Goal: Task Accomplishment & Management: Complete application form

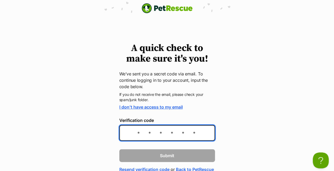
click at [148, 132] on input "Verification code" at bounding box center [167, 133] width 96 height 16
type input "957c22"
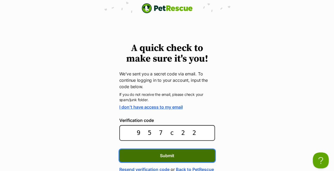
click at [162, 153] on span "Submit" at bounding box center [167, 155] width 14 height 6
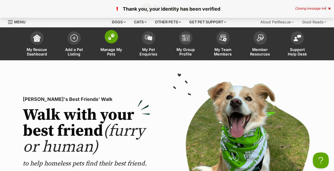
click at [111, 47] on link "Manage My Pets" at bounding box center [111, 45] width 37 height 32
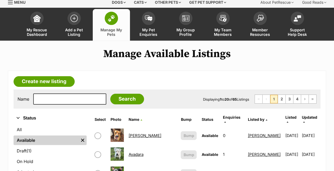
scroll to position [80, 0]
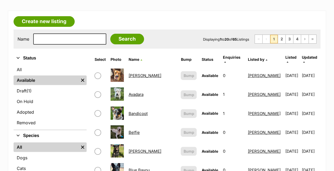
click at [140, 111] on link "Bandicoot" at bounding box center [137, 113] width 19 height 5
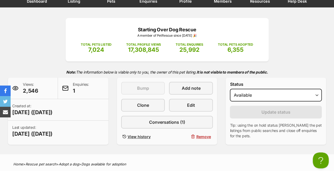
scroll to position [53, 0]
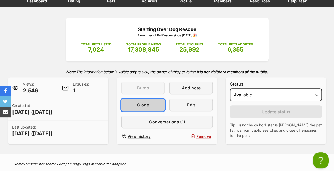
click at [153, 103] on link "Clone" at bounding box center [143, 104] width 44 height 13
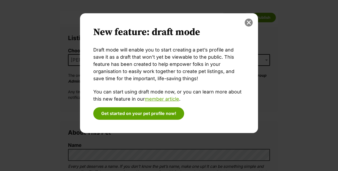
click at [250, 22] on button "close" at bounding box center [249, 23] width 8 height 8
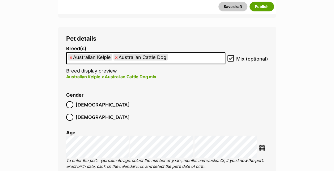
scroll to position [788, 0]
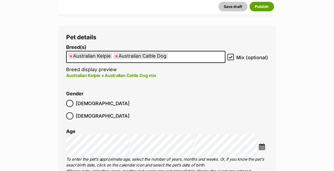
click at [70, 57] on span "×" at bounding box center [70, 56] width 3 height 7
select select "15"
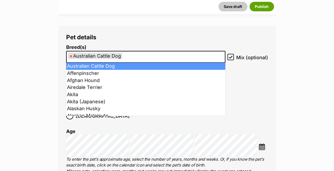
click at [70, 57] on span "×" at bounding box center [70, 56] width 3 height 7
select select
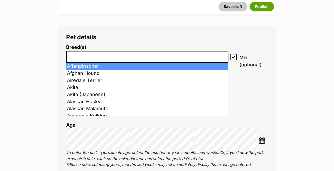
click at [70, 57] on input "search" at bounding box center [147, 56] width 158 height 6
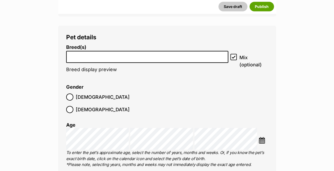
click at [82, 57] on input "search" at bounding box center [147, 56] width 158 height 6
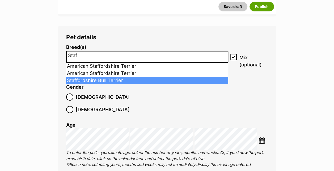
type input "Staf"
select select "198"
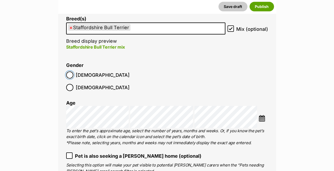
scroll to position [841, 0]
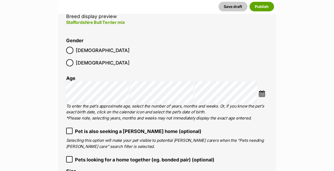
click at [264, 90] on img at bounding box center [261, 93] width 7 height 7
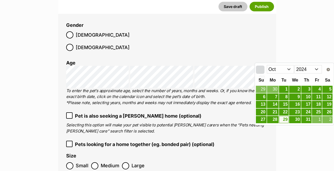
scroll to position [868, 0]
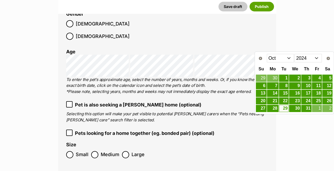
click at [286, 59] on select "Jan Feb Mar Apr May Jun Jul Aug Sep Oct Nov Dec" at bounding box center [280, 58] width 27 height 8
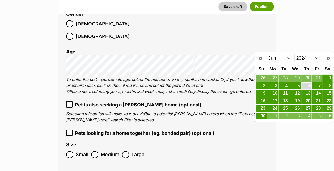
click at [306, 87] on link "6" at bounding box center [306, 86] width 10 height 7
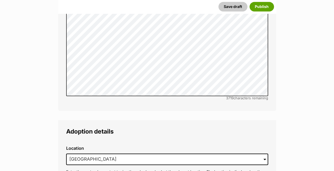
scroll to position [1319, 0]
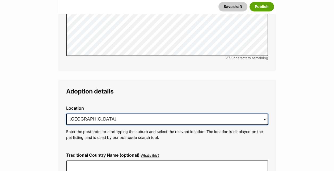
drag, startPoint x: 150, startPoint y: 106, endPoint x: 27, endPoint y: 108, distance: 123.2
type input "A"
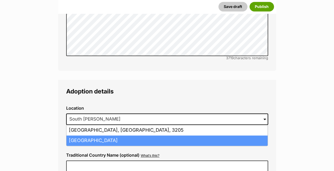
click at [88, 135] on li "South Melbourne, Victoria, 3205" at bounding box center [166, 140] width 201 height 10
type input "South Melbourne, Victoria, 3205"
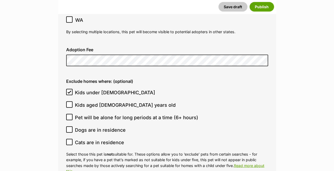
scroll to position [1532, 0]
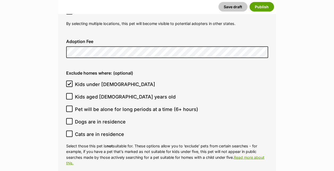
click at [70, 132] on icon at bounding box center [69, 134] width 4 height 4
click at [70, 131] on input "Cats are in residence" at bounding box center [69, 134] width 6 height 6
checkbox input "true"
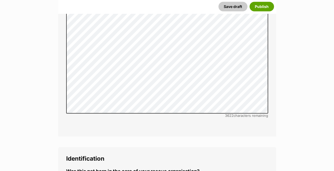
scroll to position [1797, 0]
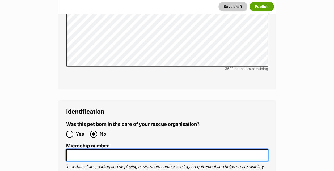
click at [119, 149] on input "Microchip number" at bounding box center [167, 155] width 202 height 12
paste input "956000016193408"
drag, startPoint x: 77, startPoint y: 124, endPoint x: 50, endPoint y: 127, distance: 27.2
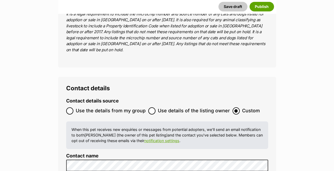
scroll to position [2089, 0]
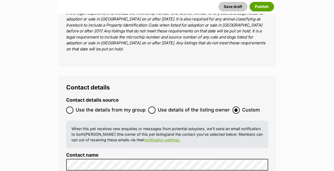
type input "956000016193408"
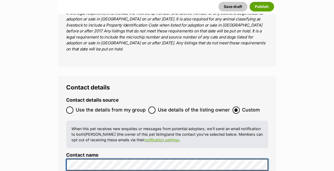
scroll to position [0, 0]
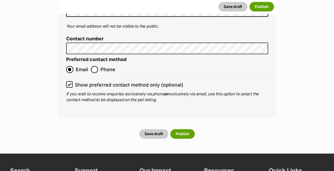
scroll to position [2257, 0]
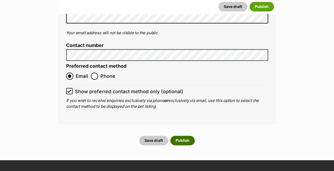
click at [183, 136] on button "Publish" at bounding box center [182, 141] width 24 height 10
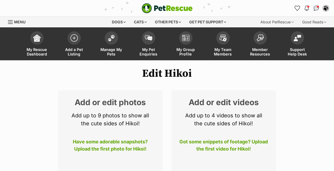
scroll to position [106, 0]
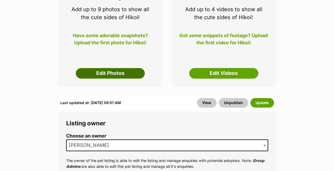
click at [121, 72] on link "Edit Photos" at bounding box center [110, 73] width 69 height 11
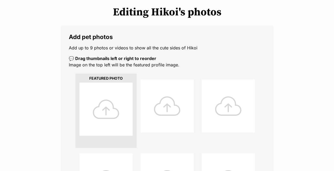
scroll to position [106, 0]
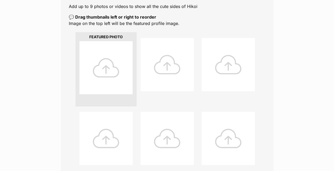
click at [102, 77] on div at bounding box center [105, 67] width 53 height 53
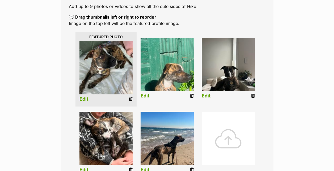
click at [146, 96] on link "Edit" at bounding box center [144, 96] width 9 height 6
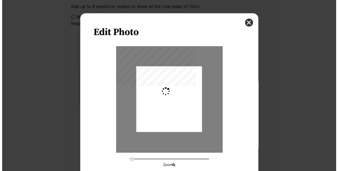
scroll to position [0, 0]
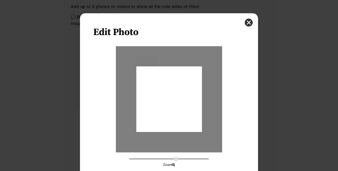
type input "0.2744"
drag, startPoint x: 178, startPoint y: 101, endPoint x: 179, endPoint y: 88, distance: 13.1
click at [179, 88] on div "Dialog Window - Close (Press escape to close)" at bounding box center [169, 88] width 66 height 87
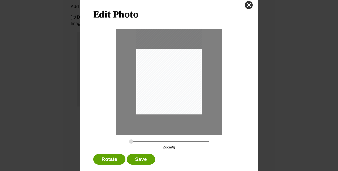
scroll to position [27, 0]
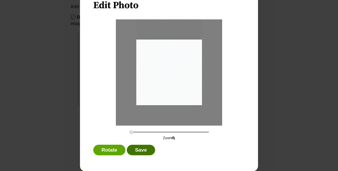
click at [137, 153] on button "Save" at bounding box center [141, 150] width 28 height 11
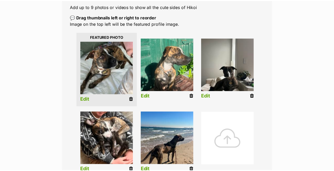
scroll to position [106, 0]
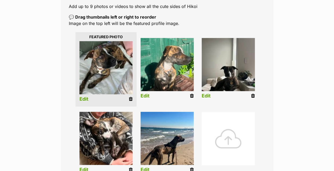
click at [207, 97] on link "Edit" at bounding box center [206, 96] width 9 height 6
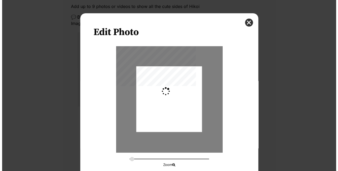
scroll to position [0, 0]
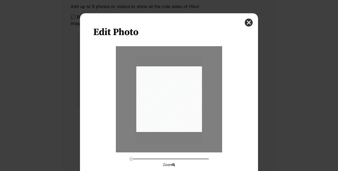
click at [172, 165] on icon "Dialog Window - Close (Press escape to close)" at bounding box center [173, 164] width 3 height 3
click at [172, 164] on icon "Dialog Window - Close (Press escape to close)" at bounding box center [173, 164] width 3 height 3
type input "0.3161"
click at [132, 159] on input "Dialog Window - Close (Press escape to close)" at bounding box center [169, 158] width 80 height 5
drag, startPoint x: 168, startPoint y: 97, endPoint x: 166, endPoint y: 94, distance: 3.6
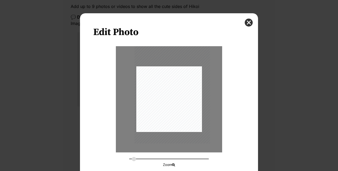
click at [168, 93] on div "Dialog Window - Close (Press escape to close)" at bounding box center [171, 93] width 75 height 101
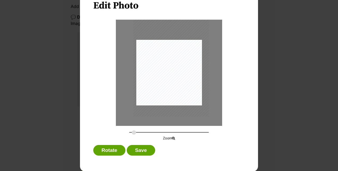
scroll to position [27, 0]
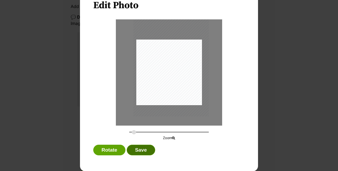
click at [141, 148] on button "Save" at bounding box center [141, 150] width 28 height 11
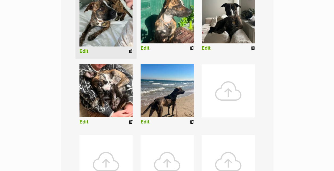
scroll to position [159, 0]
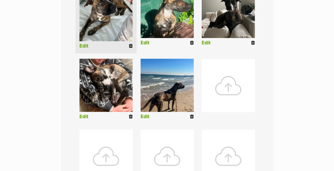
click at [145, 118] on link "Edit" at bounding box center [144, 117] width 9 height 6
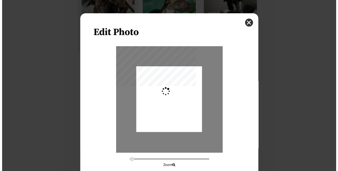
scroll to position [0, 0]
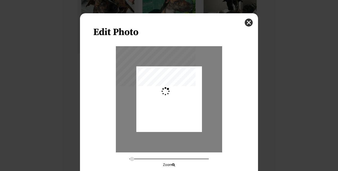
type input "0.2744"
drag, startPoint x: 176, startPoint y: 105, endPoint x: 181, endPoint y: 95, distance: 11.3
click at [181, 95] on div "Dialog Window - Close (Press escape to close)" at bounding box center [169, 88] width 66 height 87
click at [275, 80] on div "Edit Photo Zoom Rotate Save" at bounding box center [169, 85] width 338 height 171
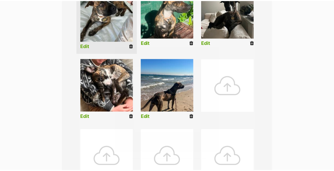
scroll to position [159, 0]
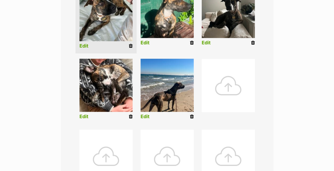
click at [146, 117] on link "Edit" at bounding box center [144, 117] width 9 height 6
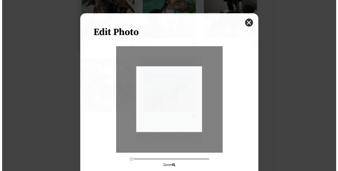
scroll to position [0, 0]
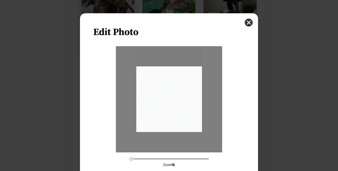
drag, startPoint x: 170, startPoint y: 113, endPoint x: 176, endPoint y: 102, distance: 12.8
click at [176, 102] on div "Dialog Window - Close (Press escape to close)" at bounding box center [169, 88] width 66 height 87
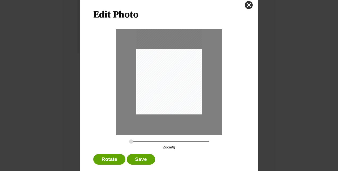
scroll to position [27, 0]
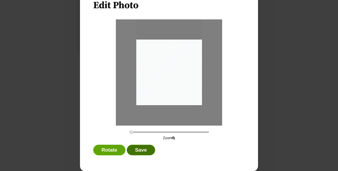
click at [132, 153] on button "Save" at bounding box center [141, 150] width 28 height 11
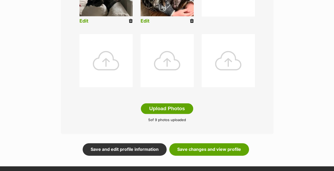
scroll to position [292, 0]
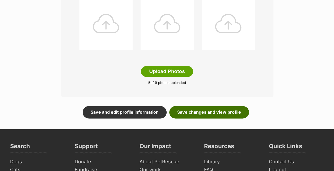
click at [195, 112] on link "Save changes and view profile" at bounding box center [209, 112] width 80 height 12
